Goal: Task Accomplishment & Management: Manage account settings

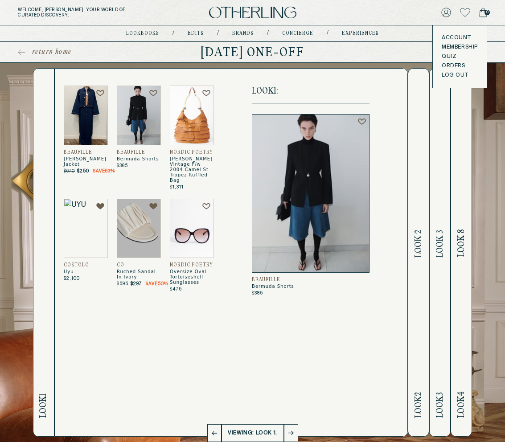
click at [454, 75] on button "LOG OUT" at bounding box center [454, 75] width 26 height 7
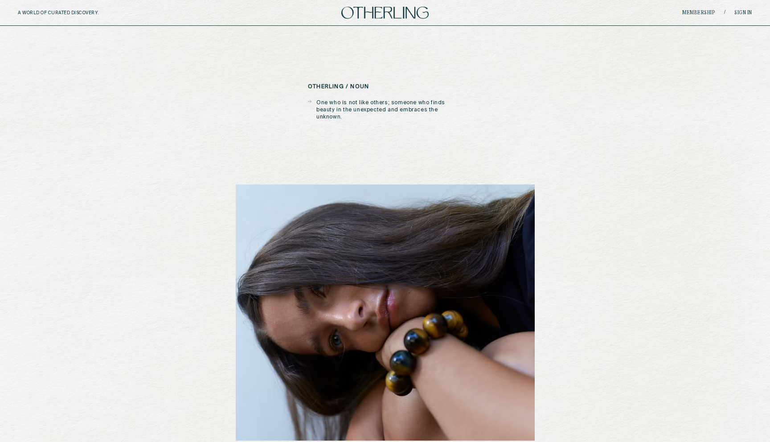
click at [504, 16] on div "A WORLD OF CURATED DISCOVERY. Membership / Sign in" at bounding box center [385, 13] width 770 height 26
click at [504, 14] on link "Sign in" at bounding box center [743, 12] width 18 height 5
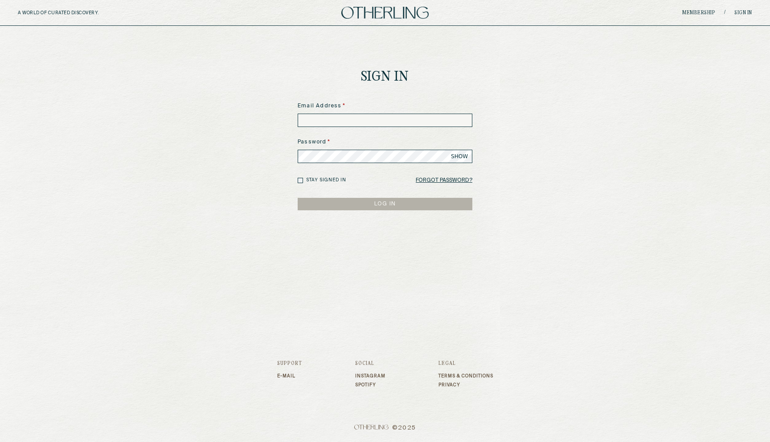
click at [332, 118] on input at bounding box center [385, 120] width 175 height 13
type input "**********"
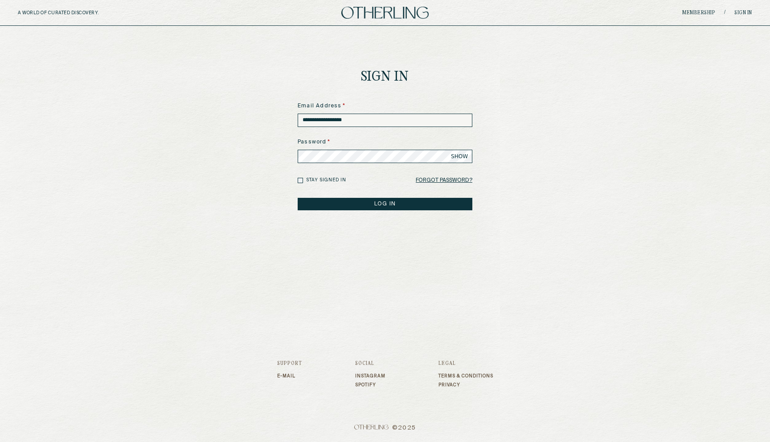
click at [385, 210] on button "LOG IN" at bounding box center [385, 204] width 175 height 12
